Goal: Entertainment & Leisure: Consume media (video, audio)

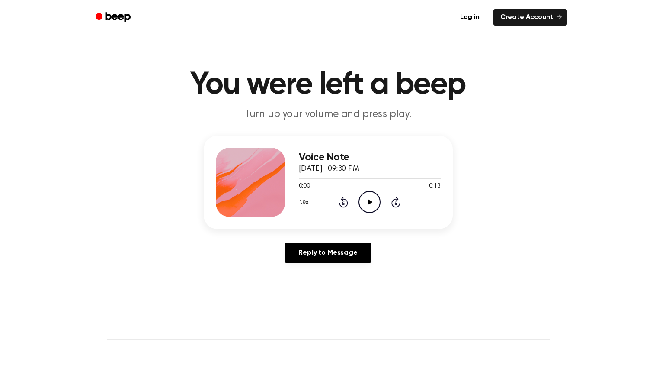
click at [371, 210] on icon "Play Audio" at bounding box center [370, 202] width 22 height 22
click at [364, 195] on icon "Play Audio" at bounding box center [370, 202] width 22 height 22
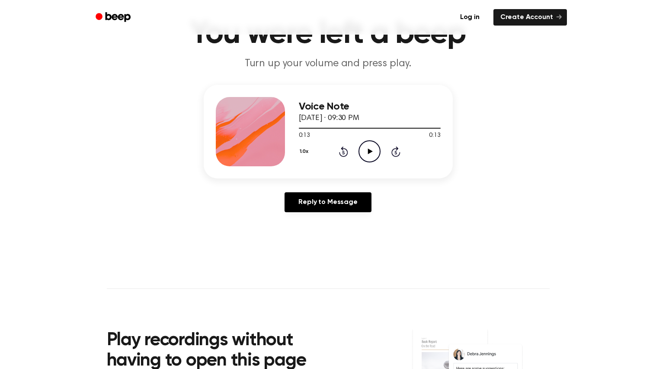
scroll to position [24, 0]
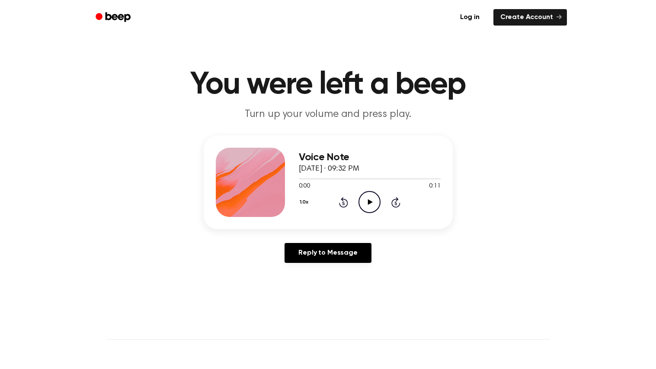
click at [368, 196] on icon "Play Audio" at bounding box center [370, 202] width 22 height 22
click at [363, 201] on icon "Play Audio" at bounding box center [370, 202] width 22 height 22
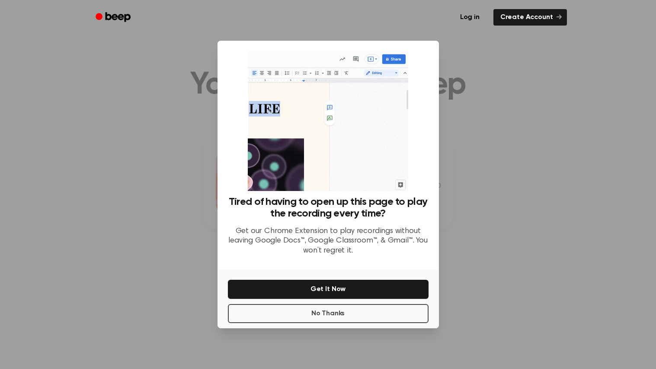
click at [363, 201] on h3 "Tired of having to open up this page to play the recording every time?" at bounding box center [328, 207] width 201 height 23
click at [239, 310] on button "No Thanks" at bounding box center [328, 313] width 201 height 19
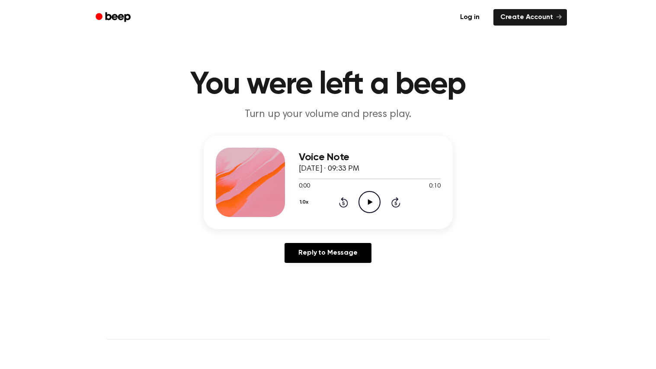
click at [359, 205] on circle at bounding box center [369, 201] width 21 height 21
